Goal: Task Accomplishment & Management: Complete application form

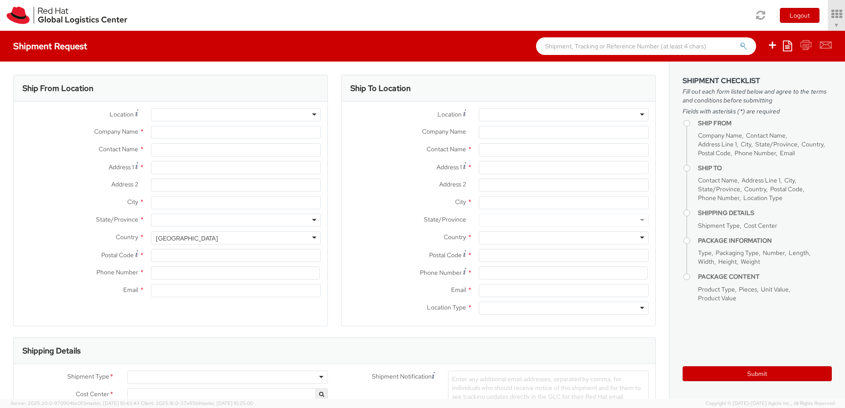
select select "850"
select select
type input "Red Hat Czech s.r.o."
type input "[PERSON_NAME]"
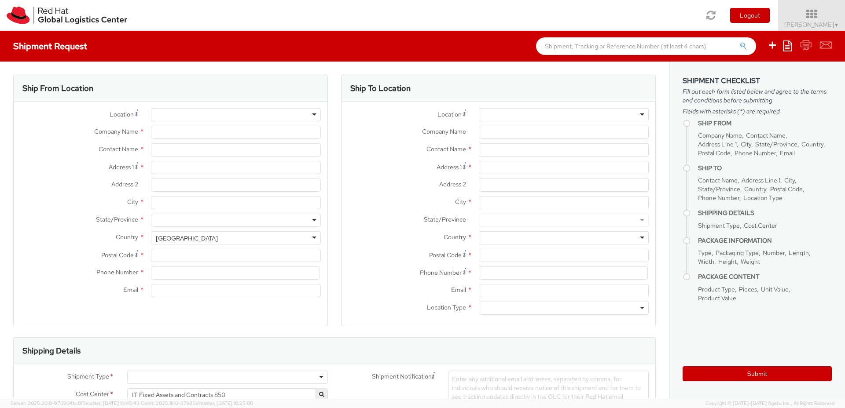
type input "Purkynova 647/111"
type input "[GEOGRAPHIC_DATA]"
type input "621 00"
type input "420 532 294 555"
type input "[EMAIL_ADDRESS][DOMAIN_NAME]"
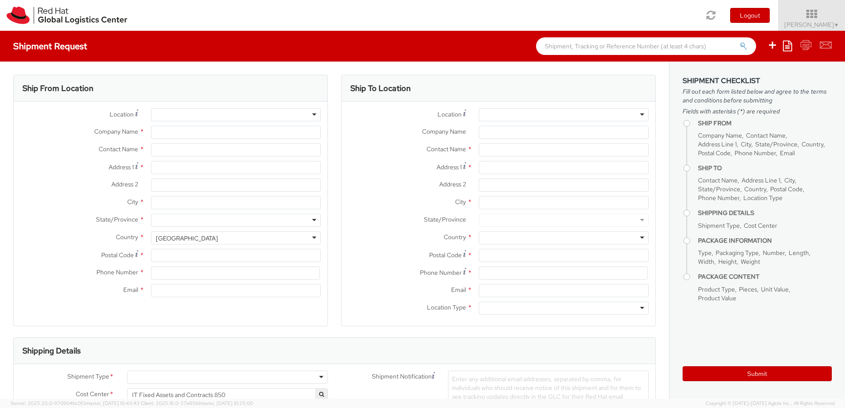
select select "CM"
select select "KGS"
